Goal: Task Accomplishment & Management: Use online tool/utility

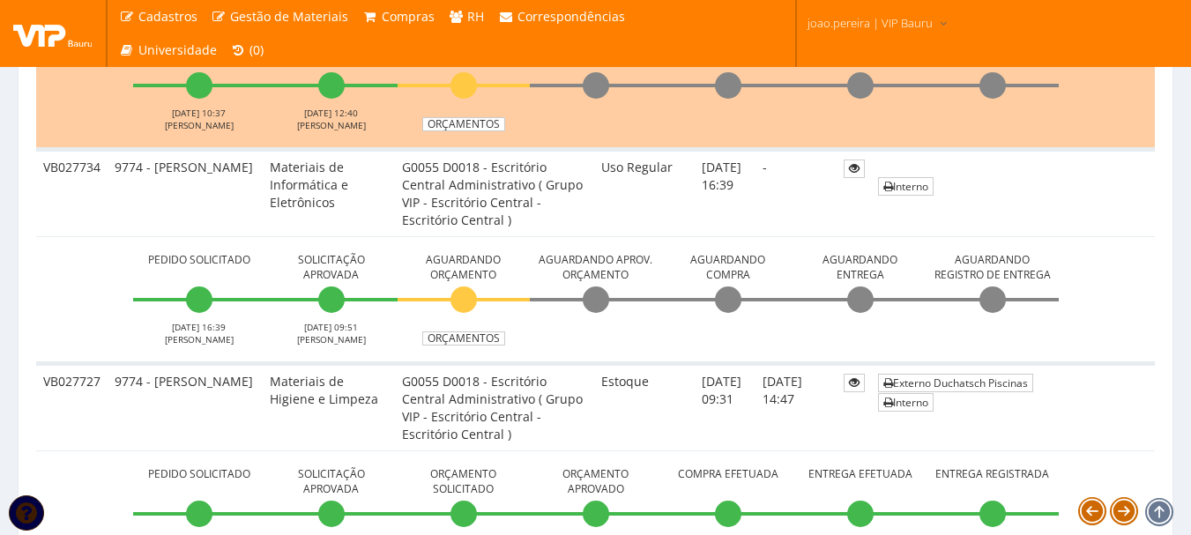
scroll to position [882, 0]
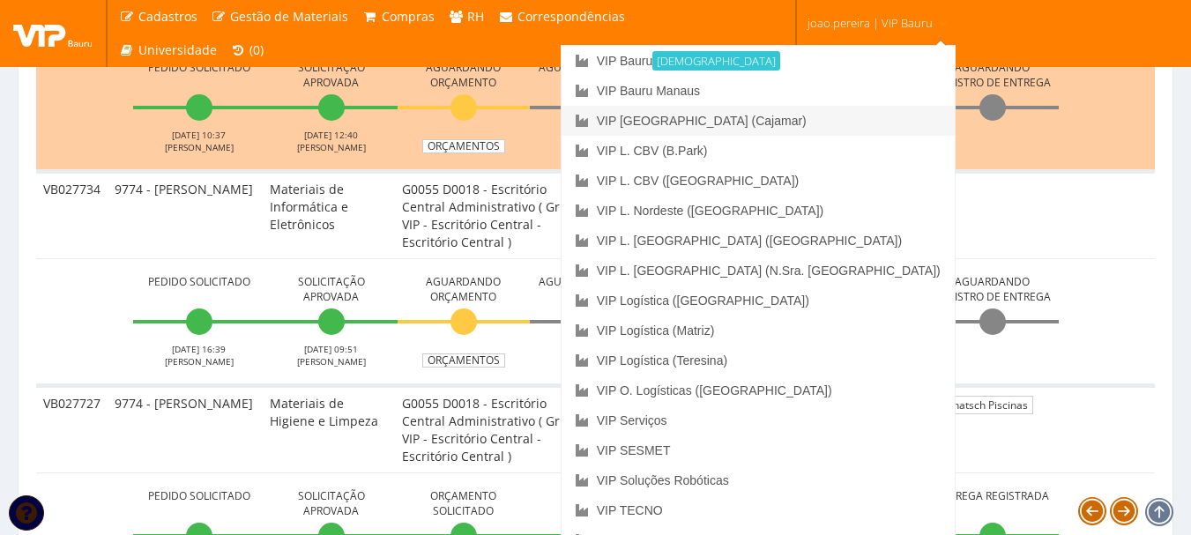
click at [841, 118] on link "VIP [GEOGRAPHIC_DATA] (Cajamar)" at bounding box center [758, 121] width 393 height 30
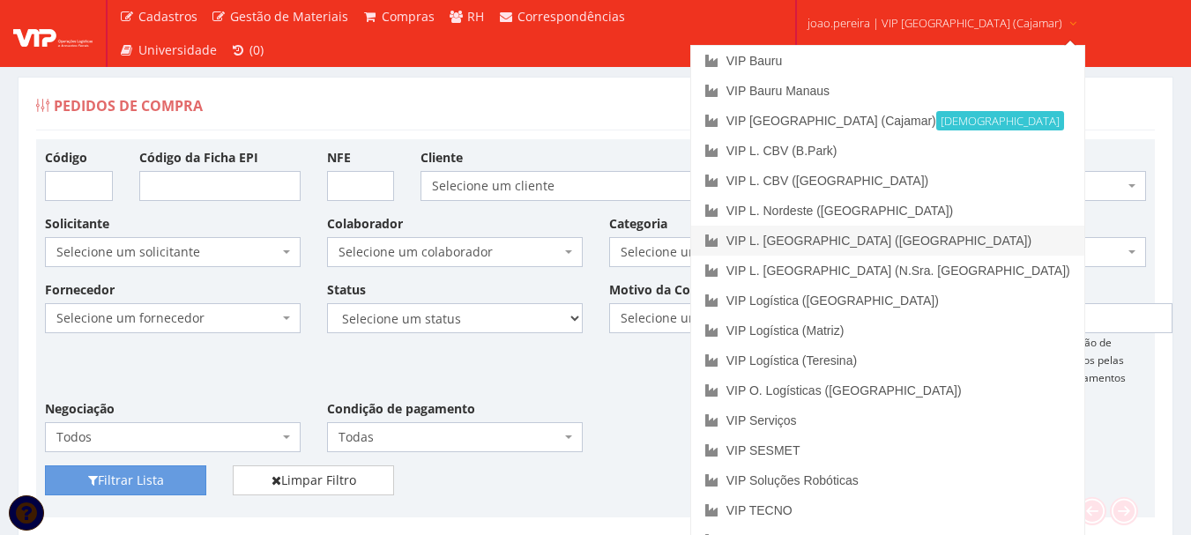
click at [882, 246] on link "VIP L. [GEOGRAPHIC_DATA] ([GEOGRAPHIC_DATA])" at bounding box center [887, 241] width 393 height 30
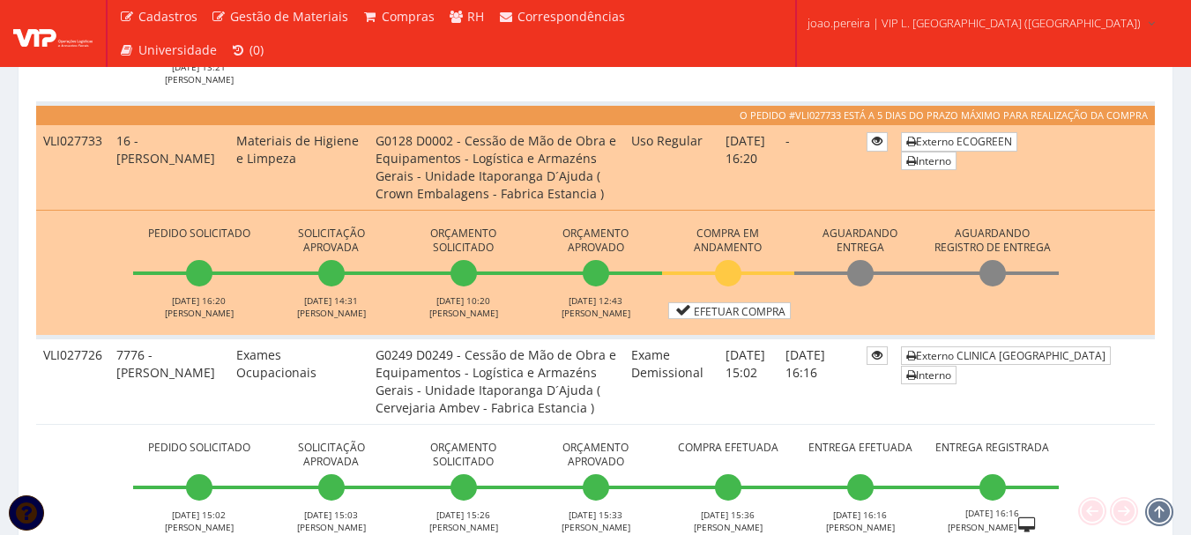
scroll to position [705, 0]
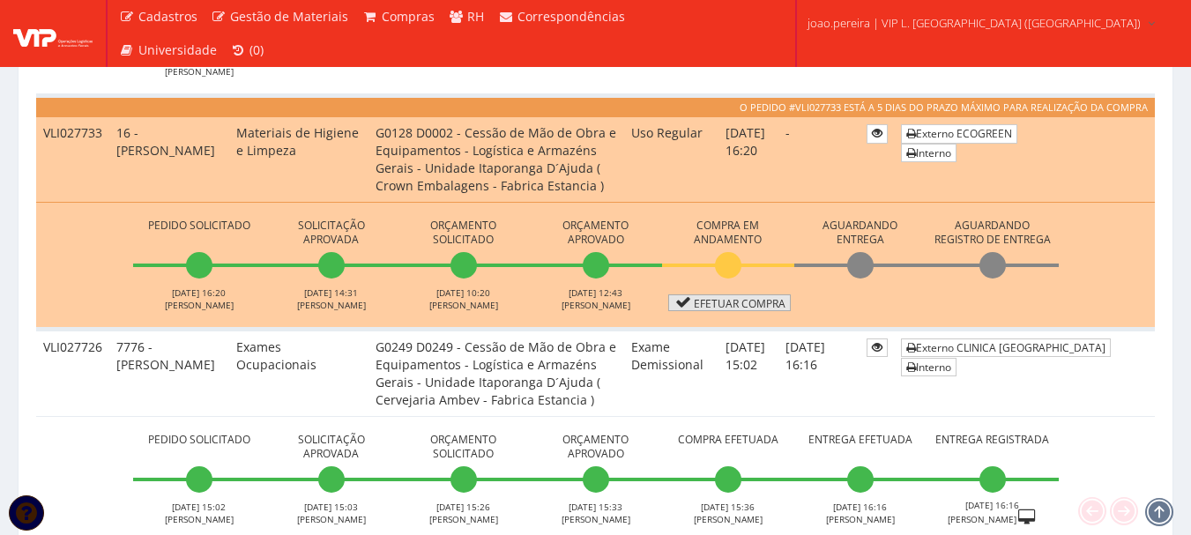
click at [729, 301] on link "Efetuar Compra" at bounding box center [729, 302] width 123 height 17
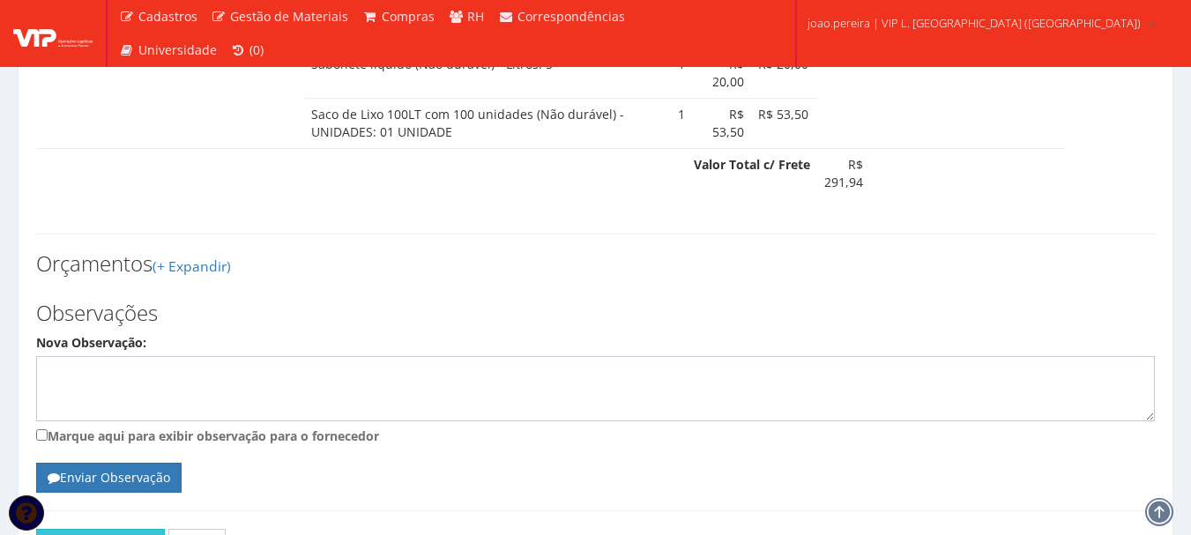
scroll to position [1324, 0]
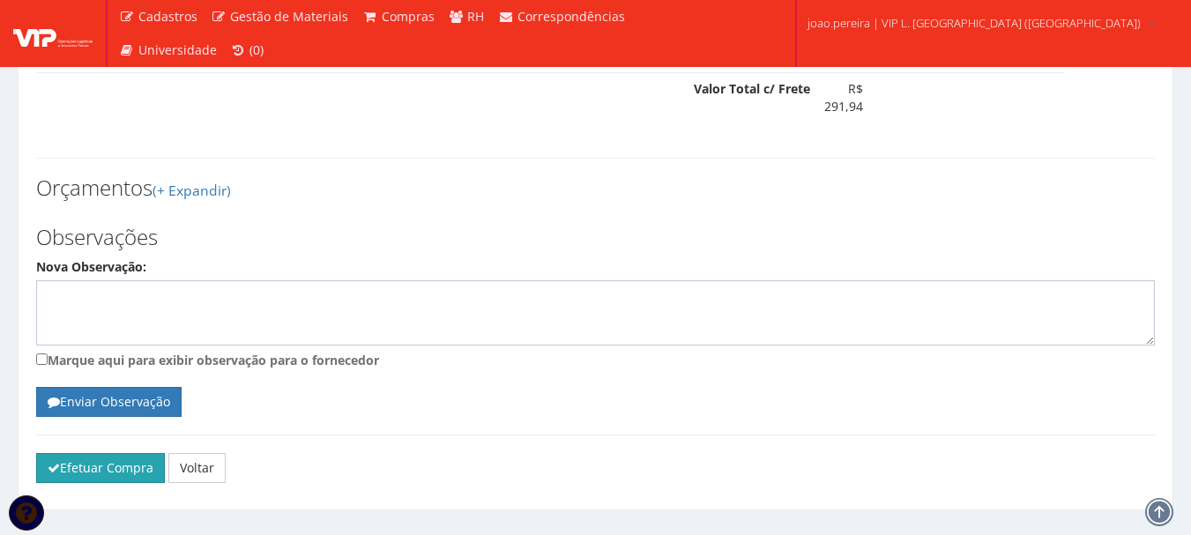
click at [83, 453] on button "Efetuar Compra" at bounding box center [100, 468] width 129 height 30
click at [65, 280] on textarea "Nova Observação:" at bounding box center [595, 312] width 1119 height 65
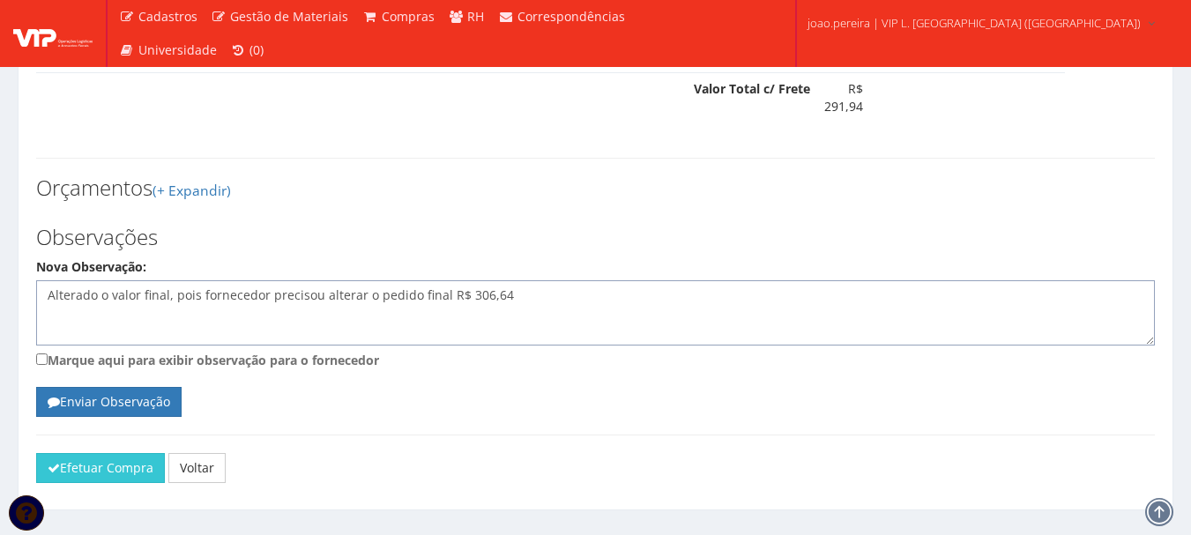
click at [444, 280] on textarea "Alterado o valor final, pois fornecedor precisou alterar o pedido final R$ 306,…" at bounding box center [595, 312] width 1119 height 65
type textarea "Alterado o valor final, pois fornecedor precisou alterar o pedido final valor f…"
click at [86, 453] on button "Efetuar Compra" at bounding box center [100, 468] width 129 height 30
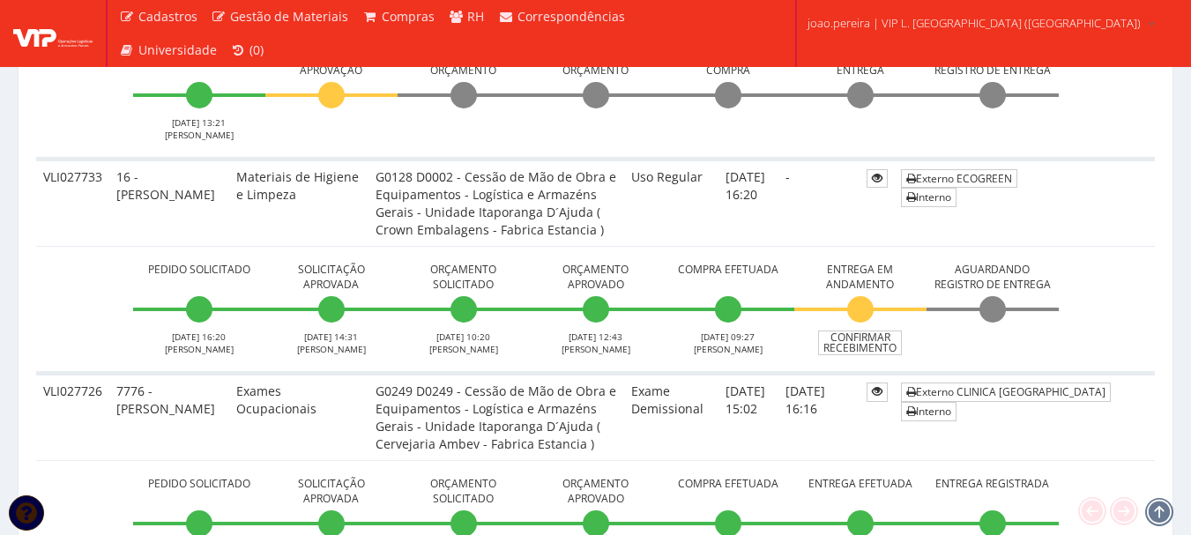
scroll to position [617, 0]
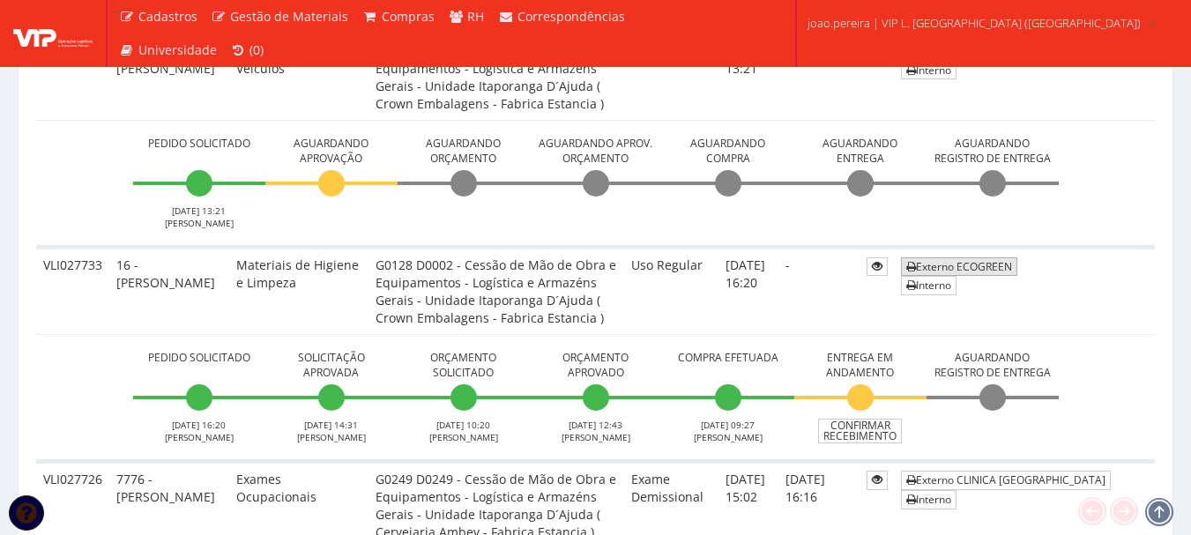
click at [956, 264] on link "Externo ECOGREEN" at bounding box center [959, 266] width 116 height 19
